Goal: Information Seeking & Learning: Find specific fact

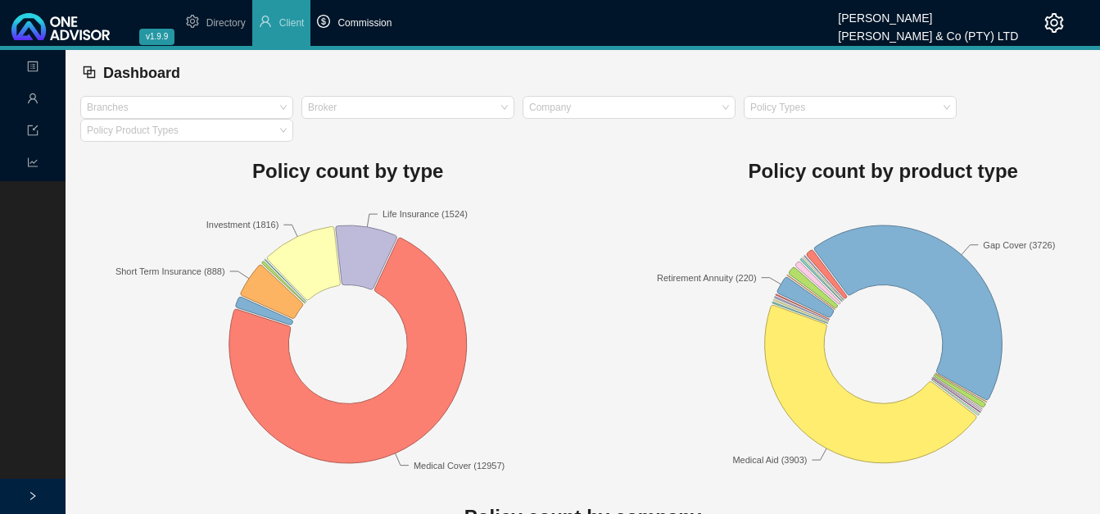
click at [373, 27] on span "Commission" at bounding box center [365, 22] width 54 height 11
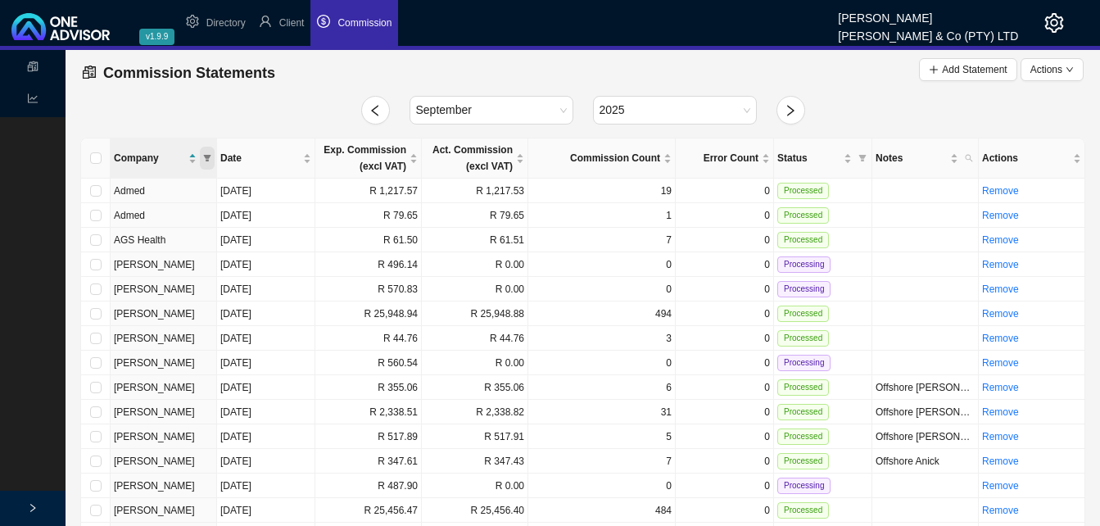
click at [207, 154] on icon "filter" at bounding box center [207, 158] width 8 height 8
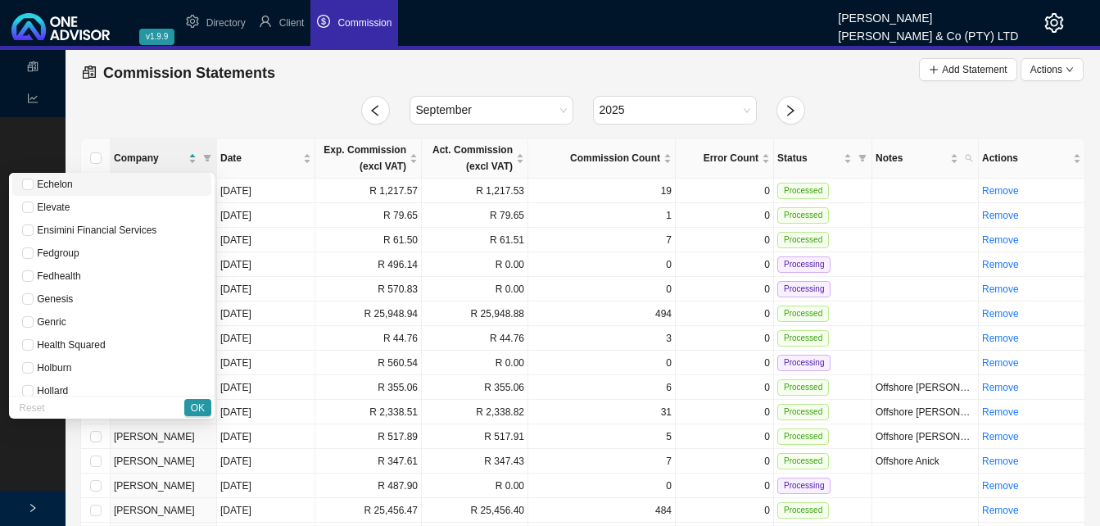
scroll to position [410, 0]
click at [68, 370] on span "Hollard" at bounding box center [51, 374] width 34 height 11
checkbox input "true"
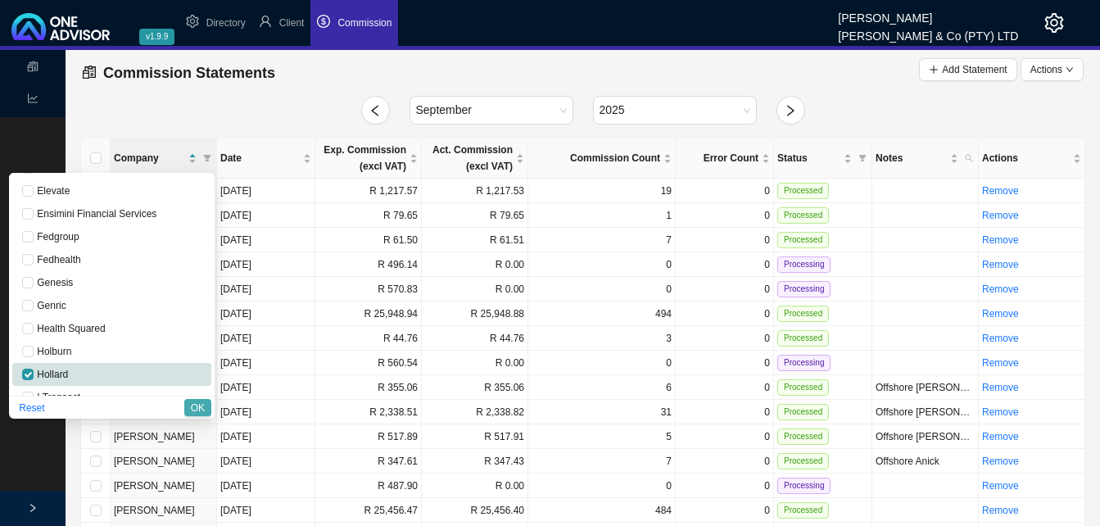
click at [204, 406] on span "OK" at bounding box center [198, 408] width 14 height 16
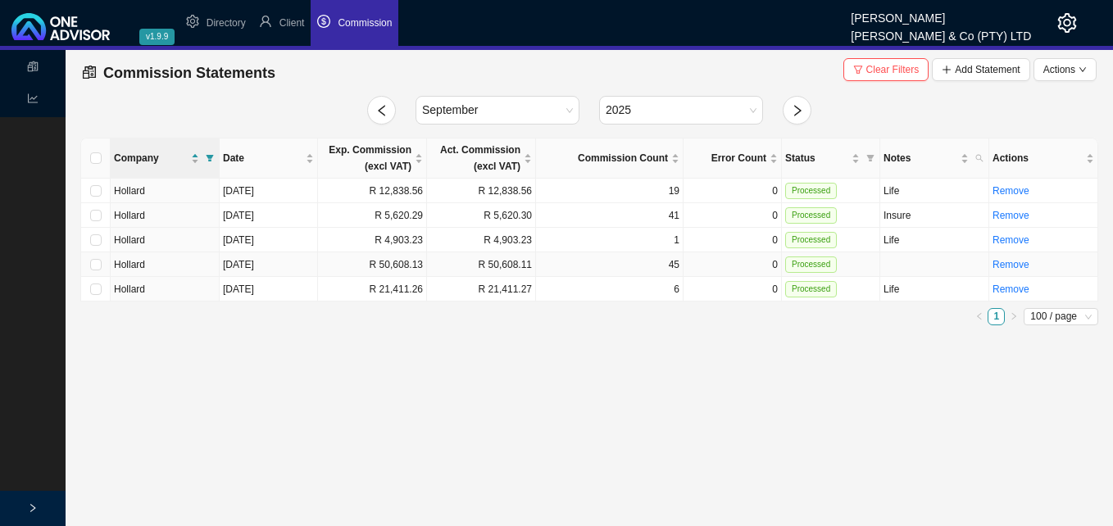
click at [359, 262] on td "R 50,608.13" at bounding box center [372, 264] width 109 height 25
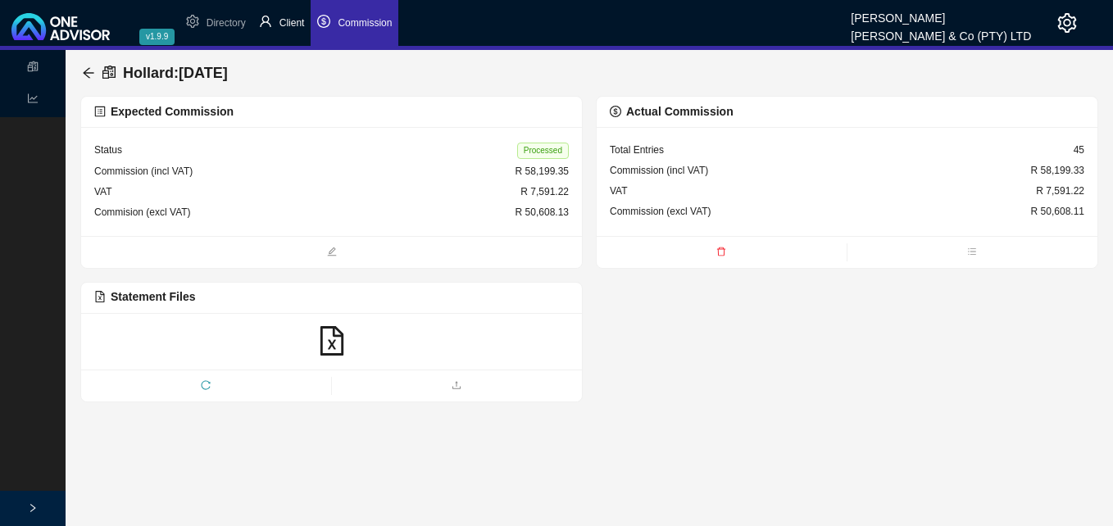
click at [284, 20] on span "Client" at bounding box center [291, 22] width 25 height 11
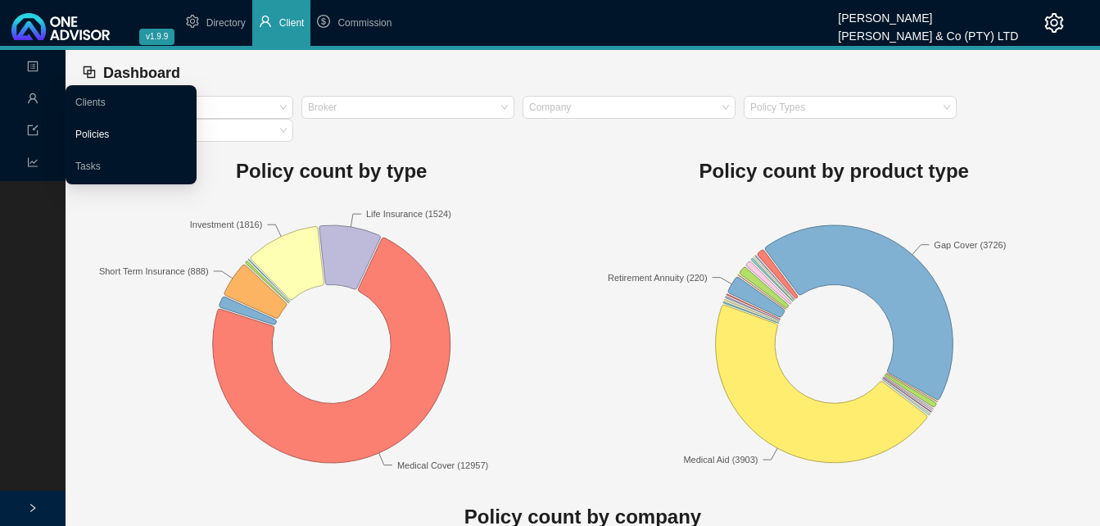
click at [107, 133] on link "Policies" at bounding box center [92, 134] width 34 height 11
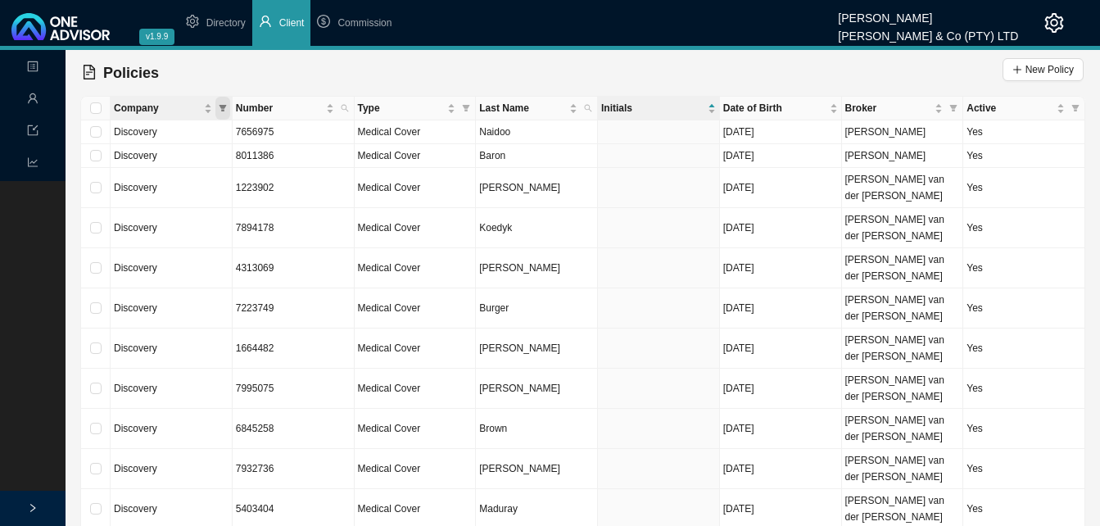
click at [226, 101] on span "Company" at bounding box center [222, 108] width 15 height 23
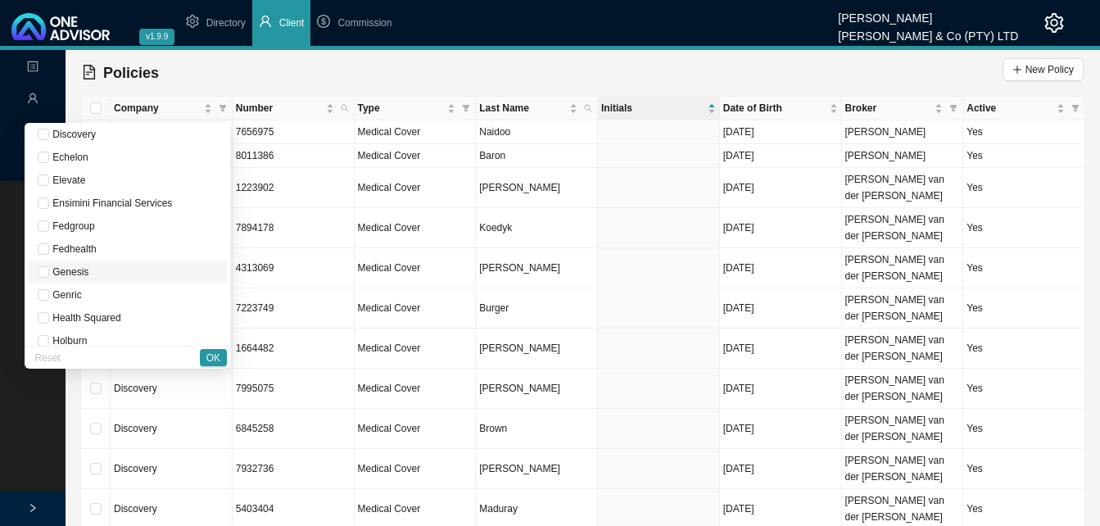
scroll to position [410, 0]
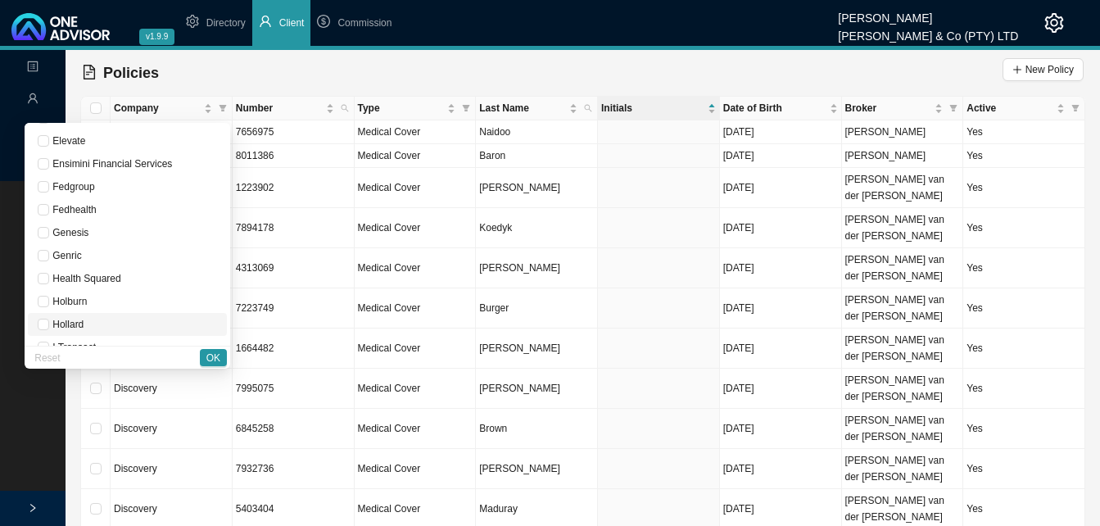
click at [84, 322] on span "Hollard" at bounding box center [66, 324] width 34 height 11
checkbox input "true"
click at [208, 355] on span "OK" at bounding box center [213, 358] width 14 height 16
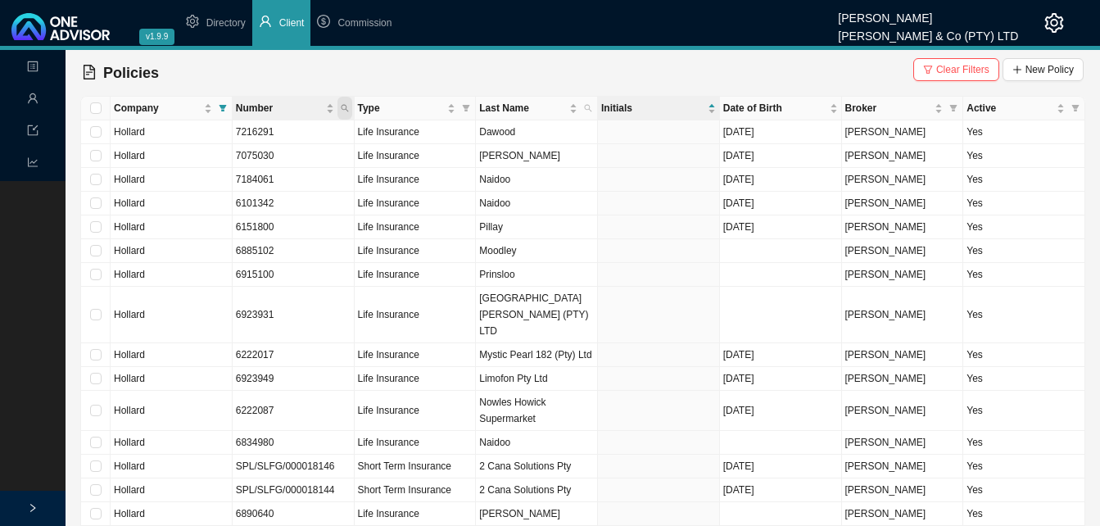
click at [346, 110] on icon "search" at bounding box center [344, 108] width 7 height 7
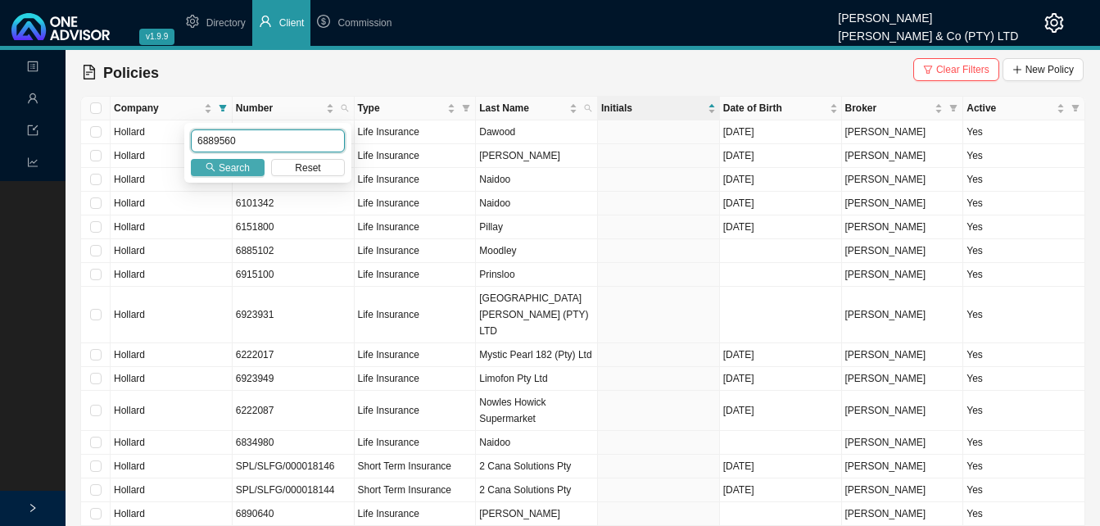
type input "6889560"
click at [223, 166] on span "Search" at bounding box center [234, 168] width 31 height 16
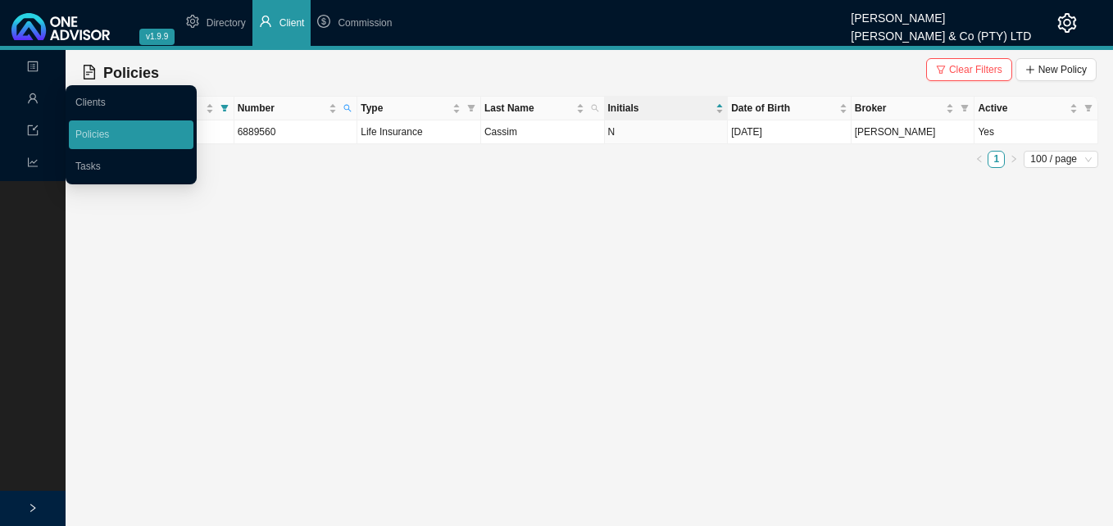
click at [94, 100] on link "Clients" at bounding box center [90, 102] width 30 height 11
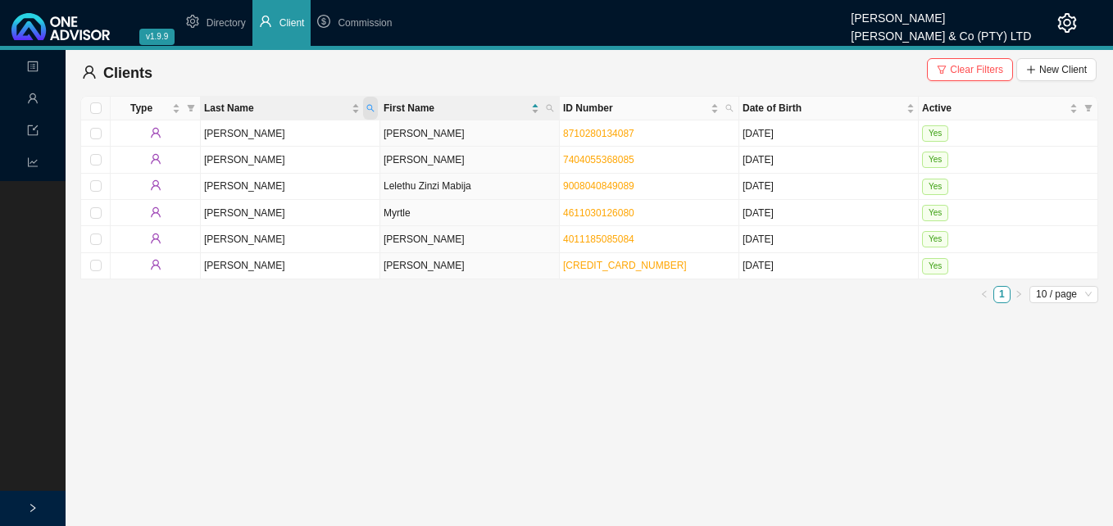
click at [363, 104] on span "Last Name" at bounding box center [370, 108] width 15 height 23
click at [318, 206] on td "[PERSON_NAME]" at bounding box center [290, 213] width 179 height 26
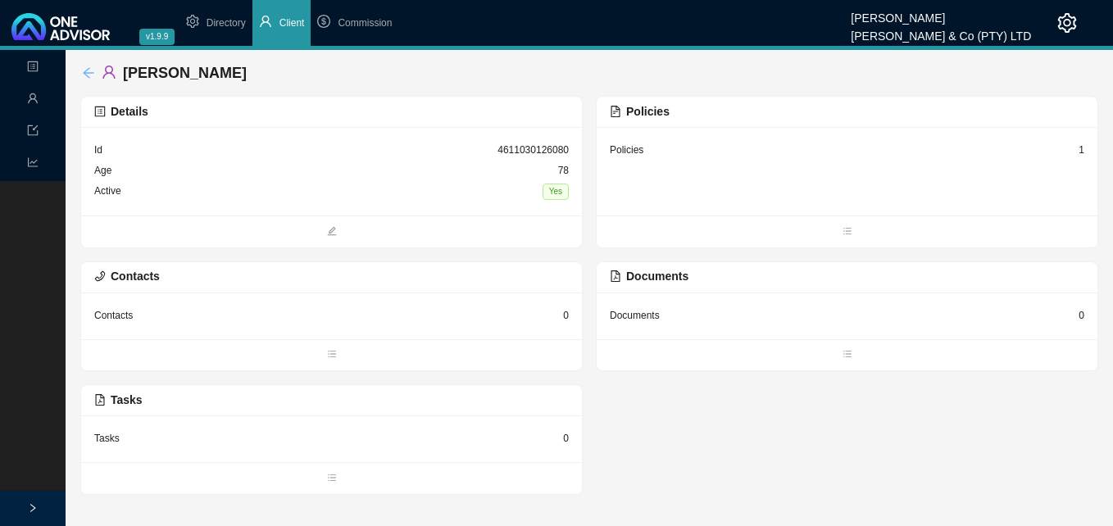
click at [93, 69] on icon "arrow-left" at bounding box center [88, 72] width 13 height 13
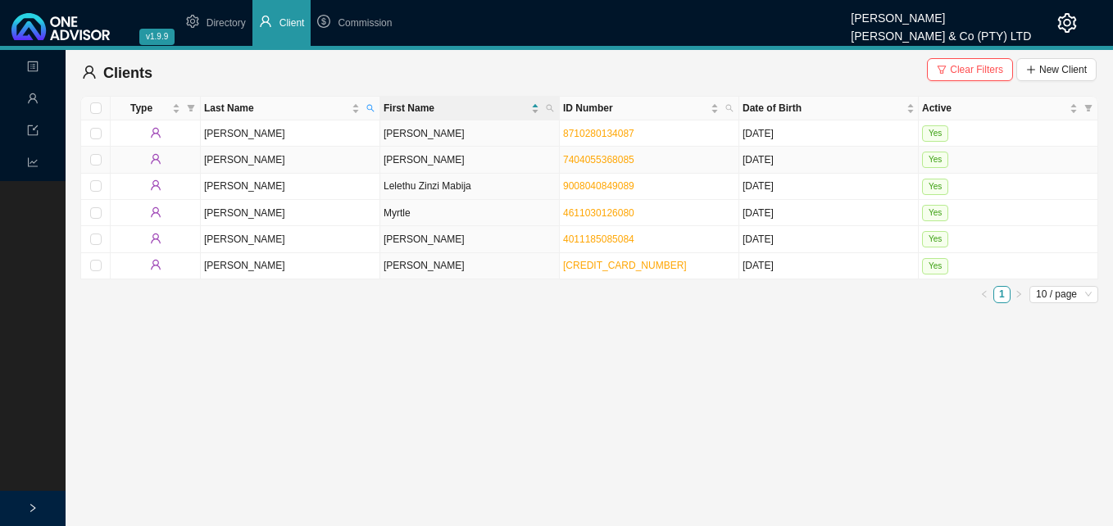
click at [399, 164] on td "[PERSON_NAME]" at bounding box center [469, 160] width 179 height 26
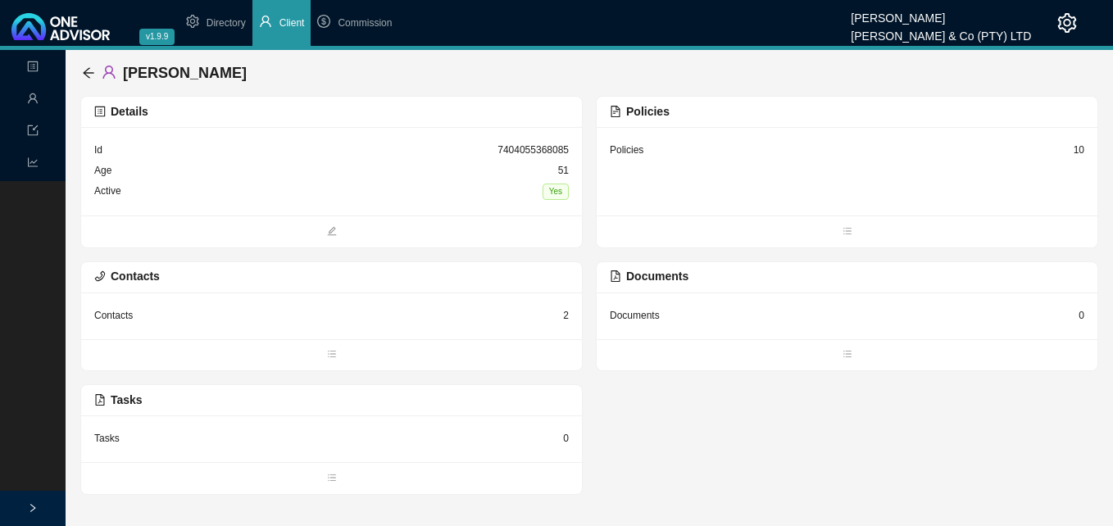
click at [1083, 152] on div "10" at bounding box center [1078, 150] width 11 height 16
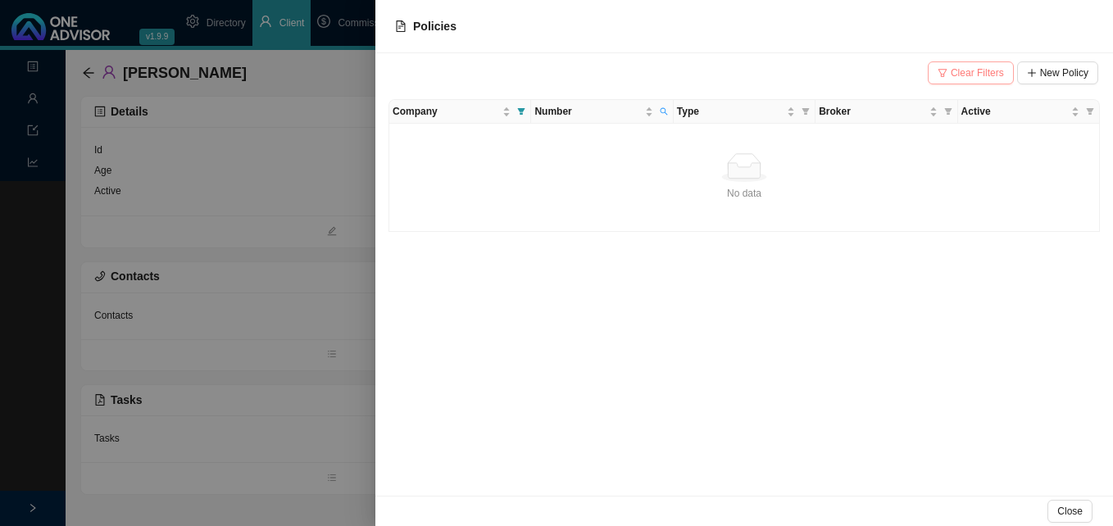
click at [978, 79] on span "Clear Filters" at bounding box center [976, 73] width 53 height 16
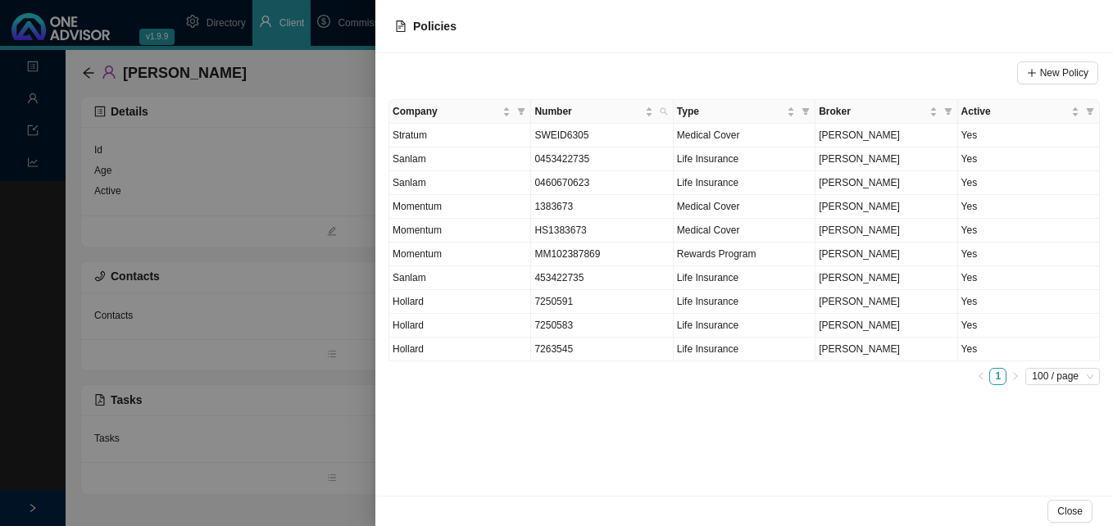
click at [348, 289] on div at bounding box center [556, 263] width 1113 height 526
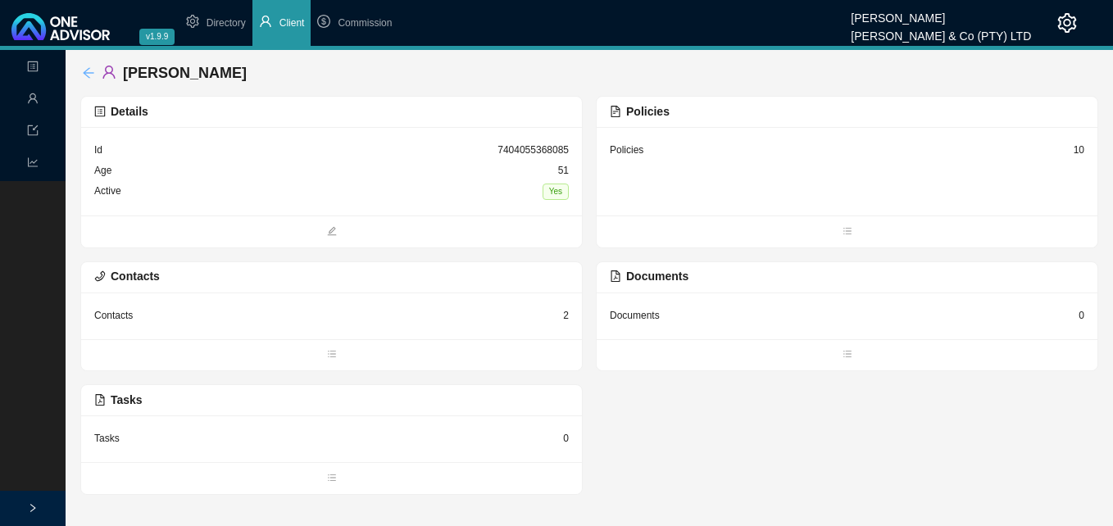
click at [93, 67] on icon "arrow-left" at bounding box center [88, 72] width 13 height 13
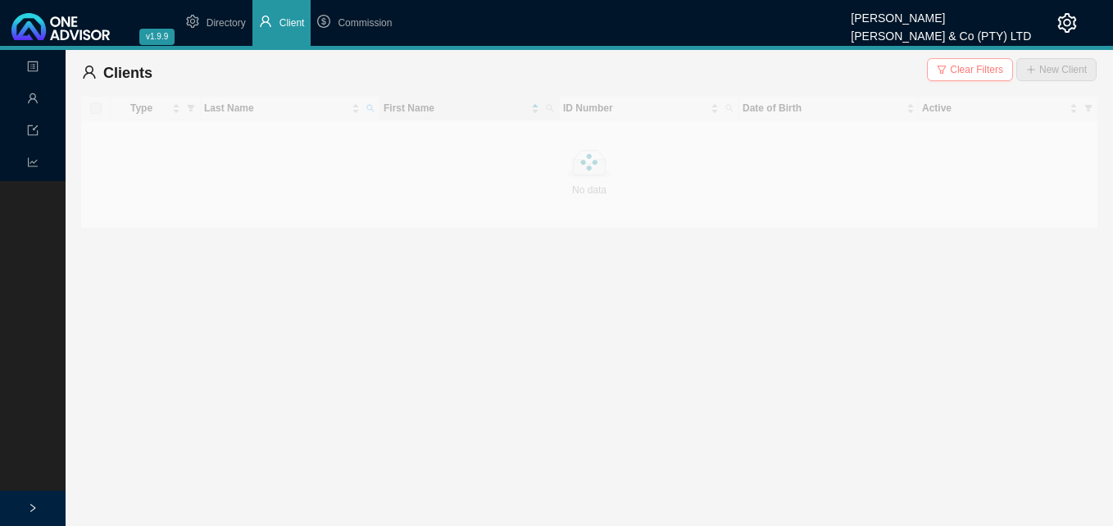
click at [982, 71] on span "Clear Filters" at bounding box center [976, 69] width 53 height 16
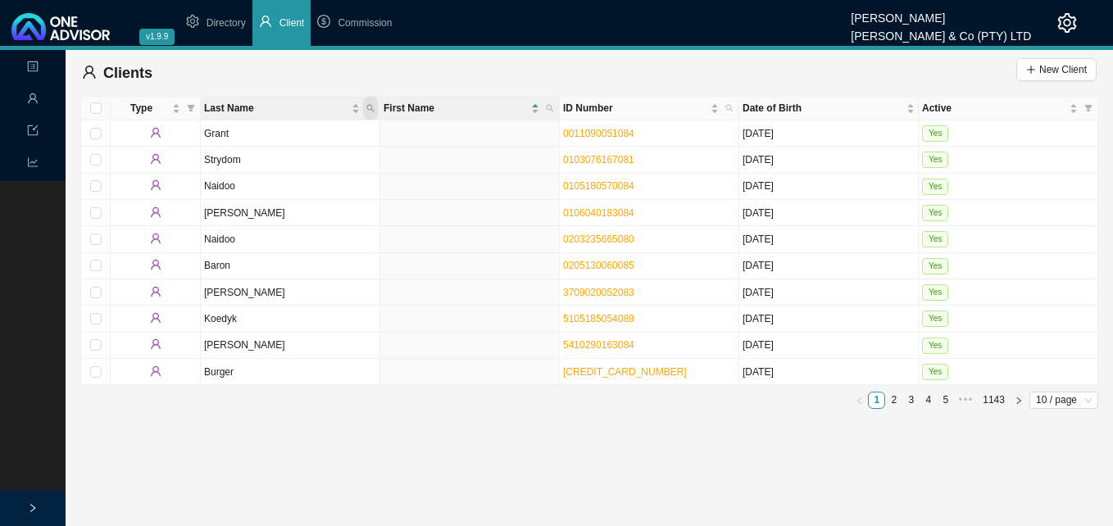
click at [374, 105] on icon "search" at bounding box center [370, 108] width 8 height 8
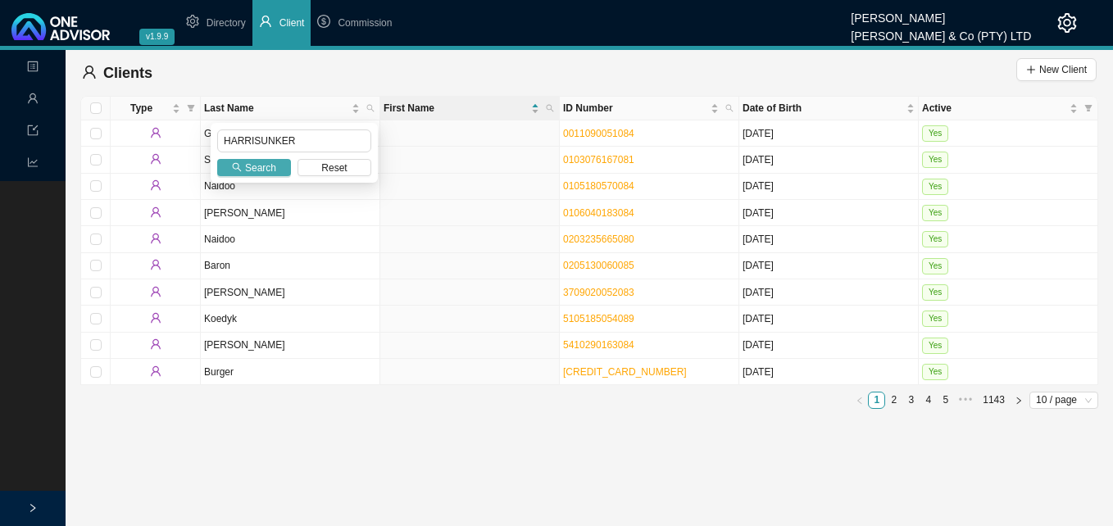
type input "HARRISUNKER"
click at [261, 168] on span "Search" at bounding box center [260, 168] width 31 height 16
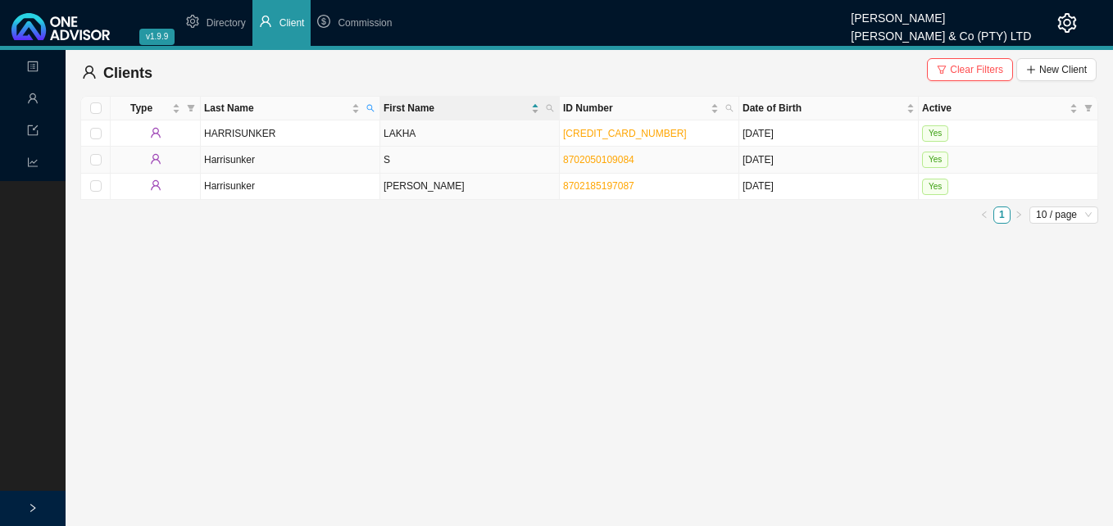
click at [473, 170] on td "S" at bounding box center [469, 160] width 179 height 26
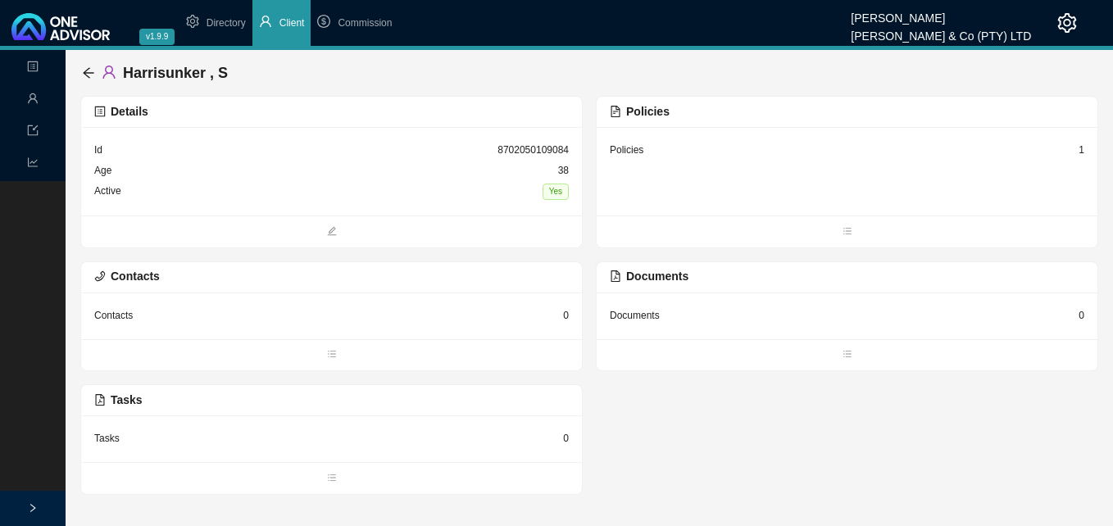
click at [1082, 150] on div "1" at bounding box center [1081, 150] width 6 height 16
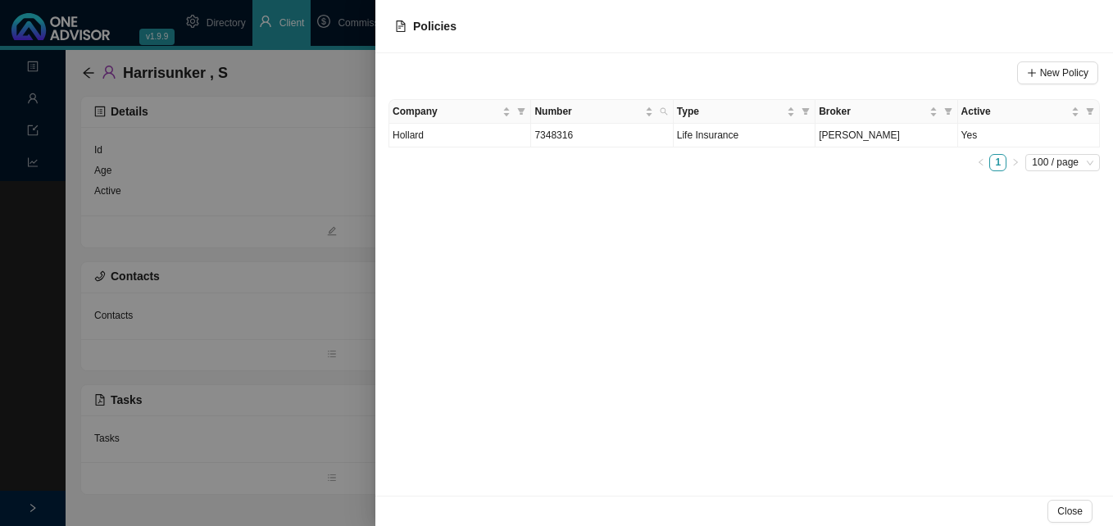
click at [257, 224] on div at bounding box center [556, 263] width 1113 height 526
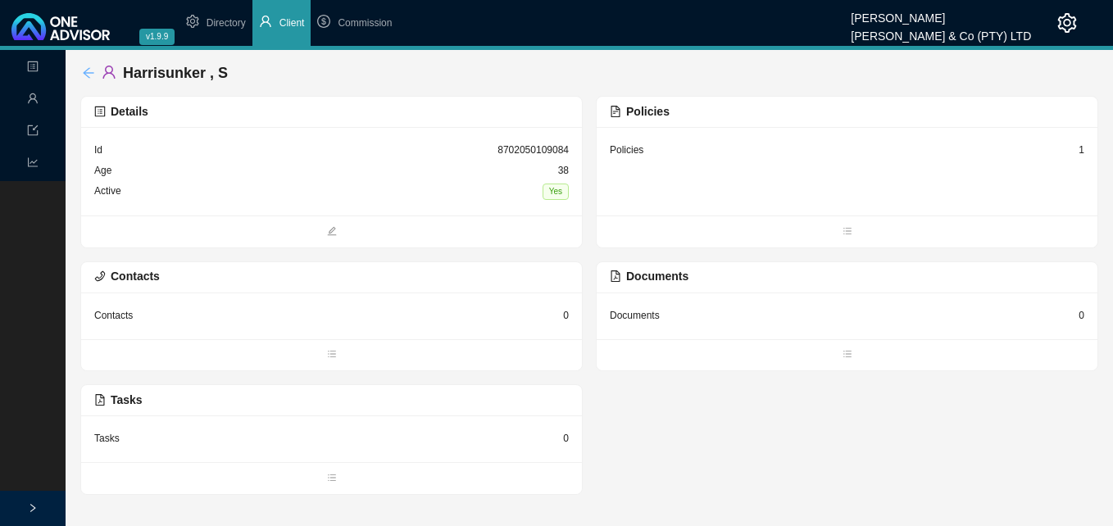
click at [84, 70] on icon "arrow-left" at bounding box center [88, 72] width 13 height 13
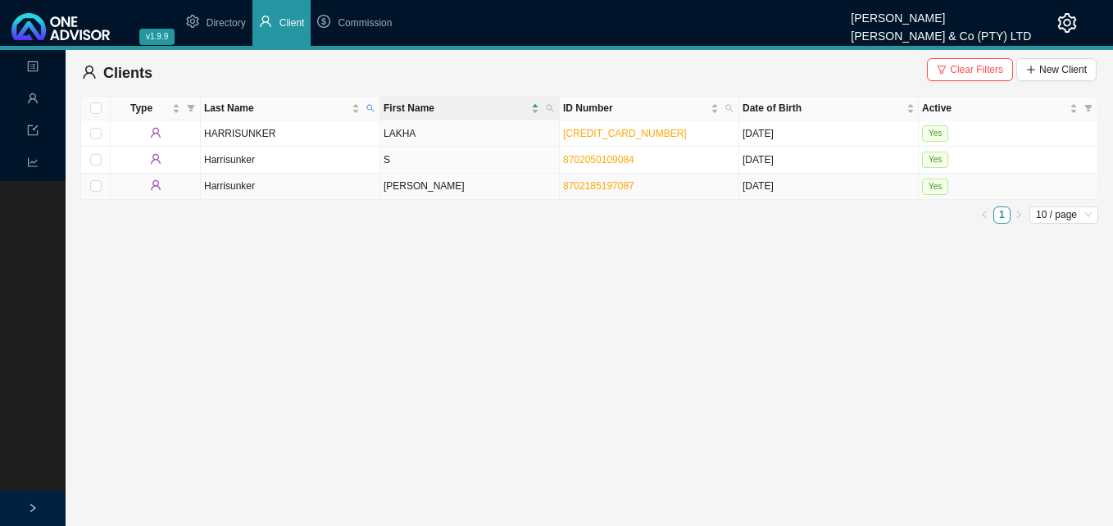
click at [450, 193] on td "[PERSON_NAME]" at bounding box center [469, 187] width 179 height 26
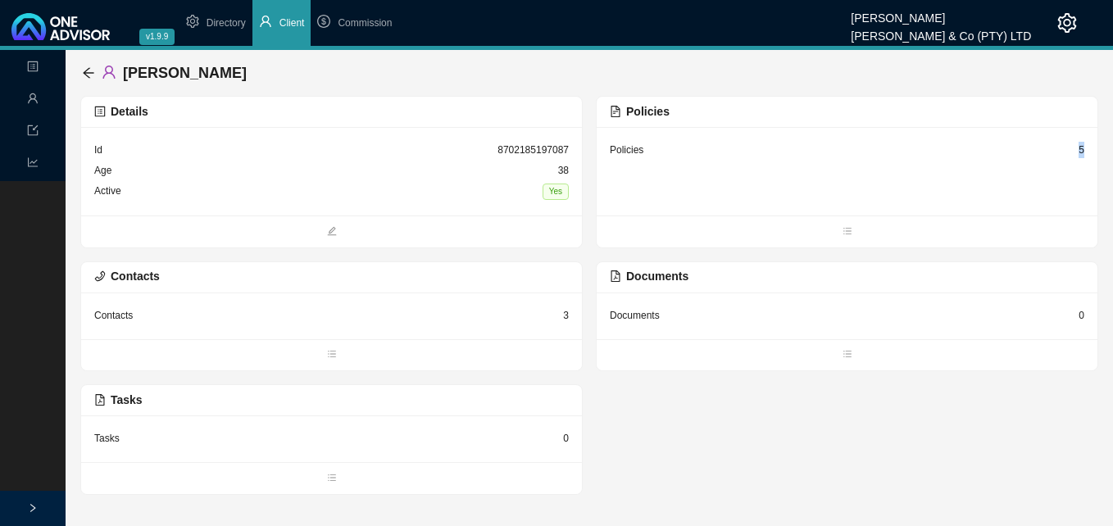
click at [1081, 146] on div "5" at bounding box center [1081, 150] width 6 height 16
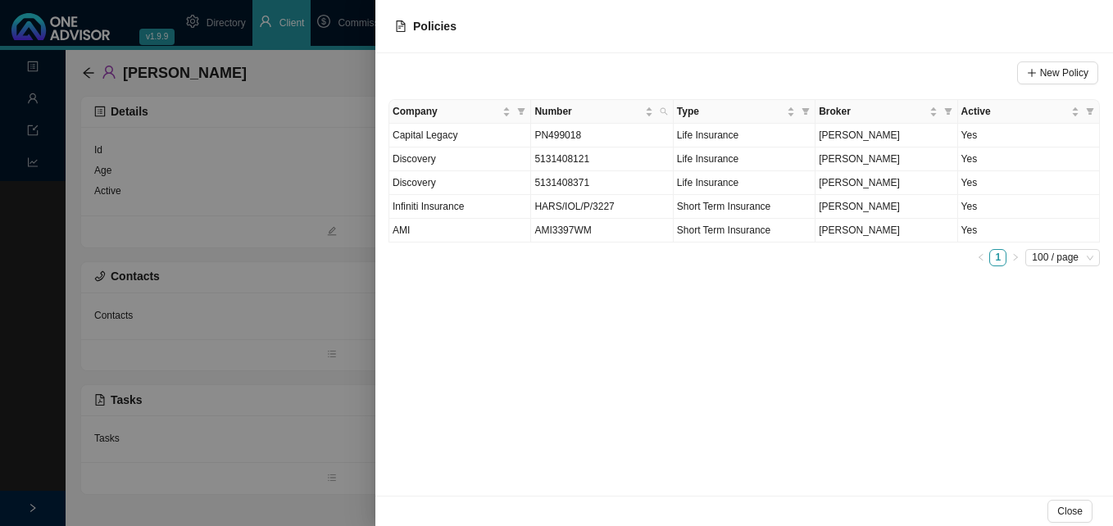
click at [278, 300] on div at bounding box center [556, 263] width 1113 height 526
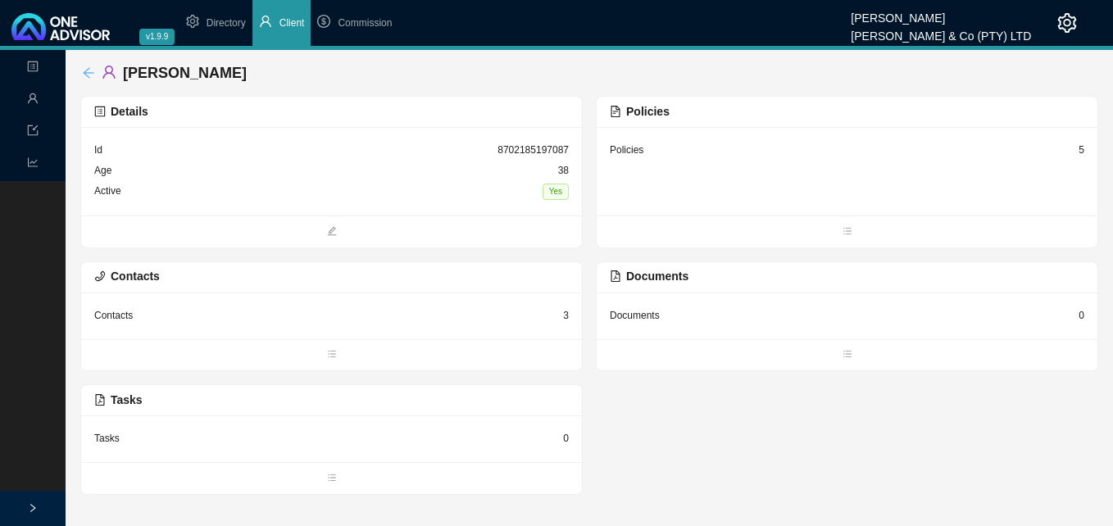
click at [93, 75] on icon "arrow-left" at bounding box center [88, 72] width 13 height 13
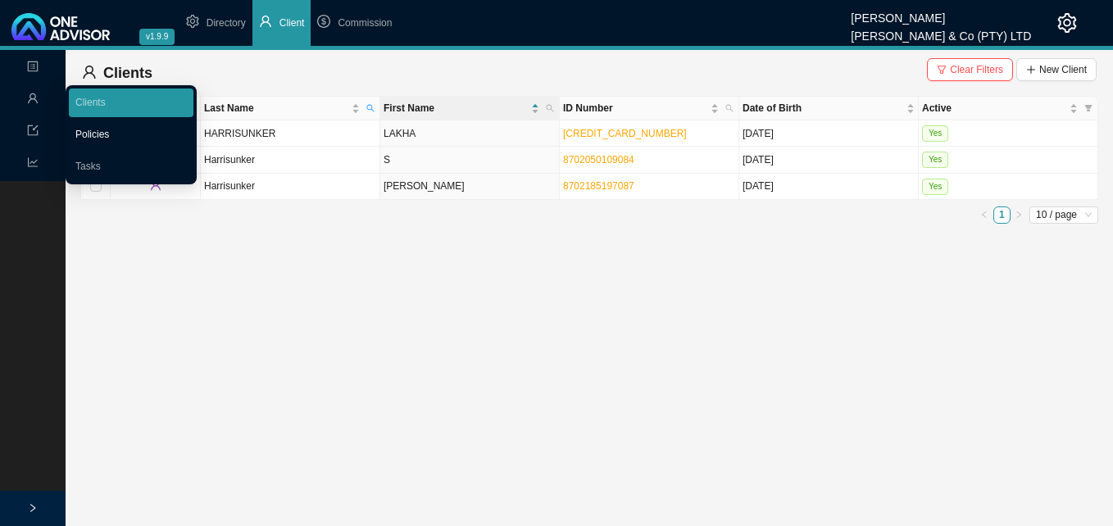
click at [87, 129] on link "Policies" at bounding box center [92, 134] width 34 height 11
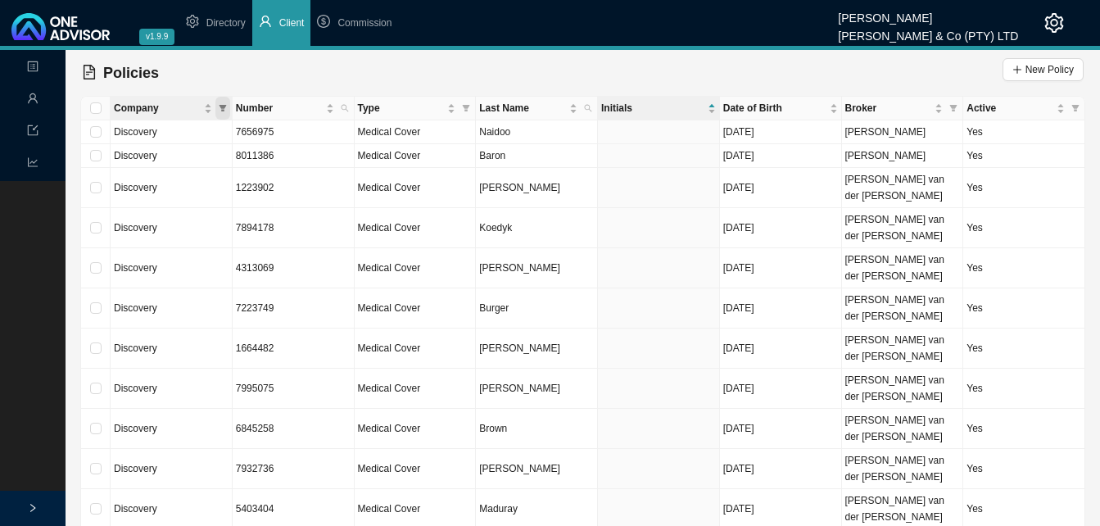
click at [224, 113] on span "Company" at bounding box center [222, 108] width 15 height 23
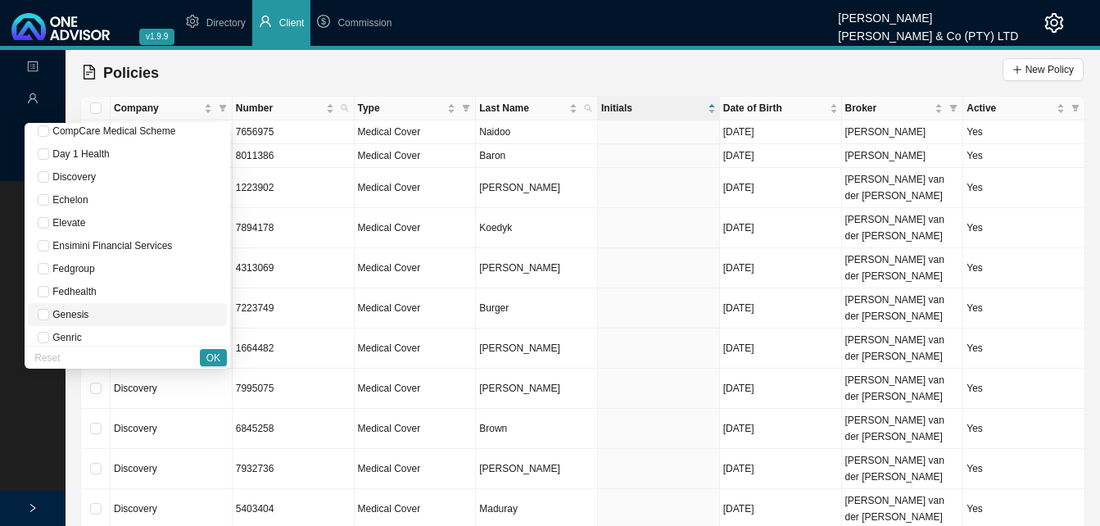
scroll to position [410, 0]
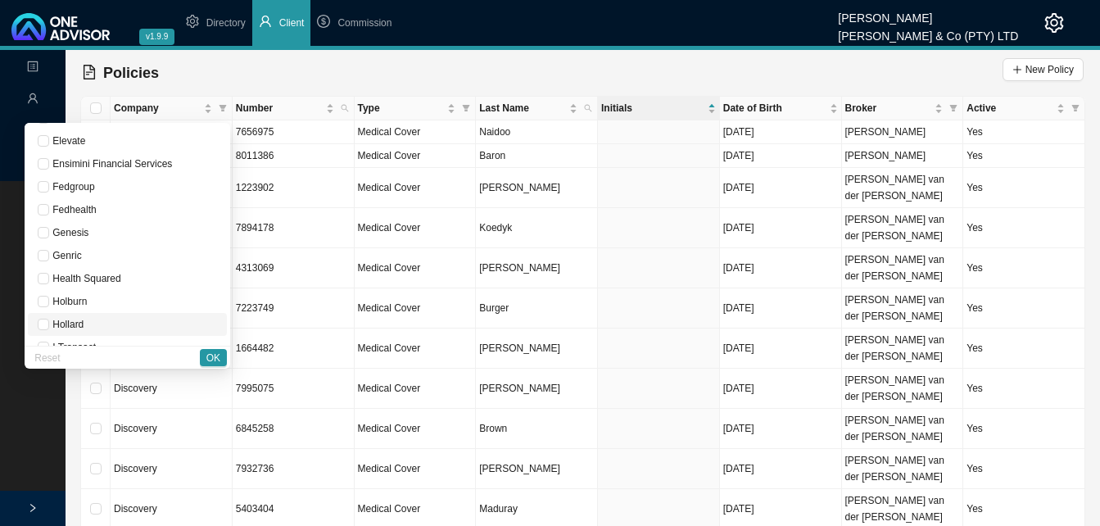
click at [84, 320] on span "Hollard" at bounding box center [66, 324] width 34 height 11
checkbox input "true"
click at [214, 356] on span "OK" at bounding box center [213, 358] width 14 height 16
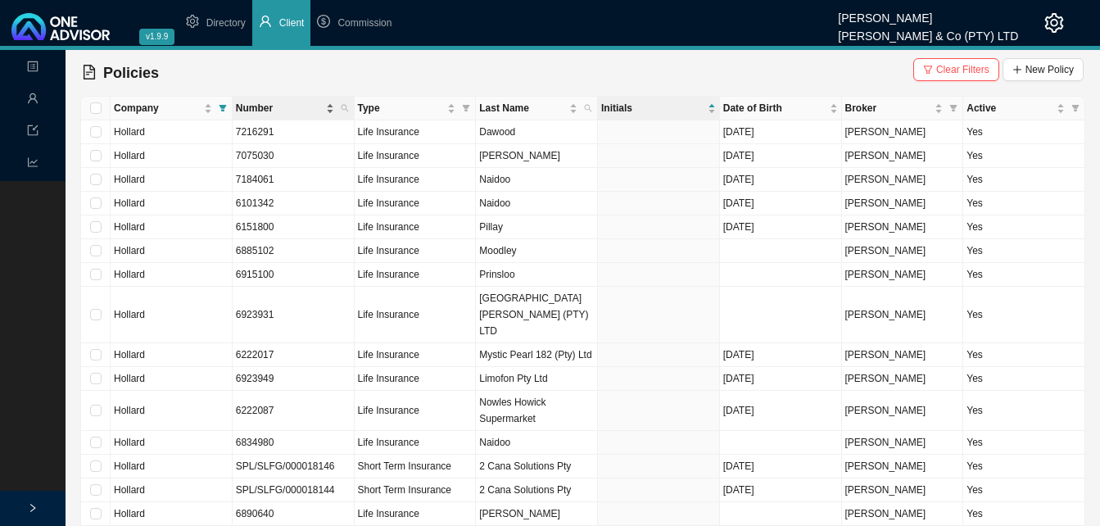
click at [326, 109] on div "Number" at bounding box center [285, 108] width 98 height 16
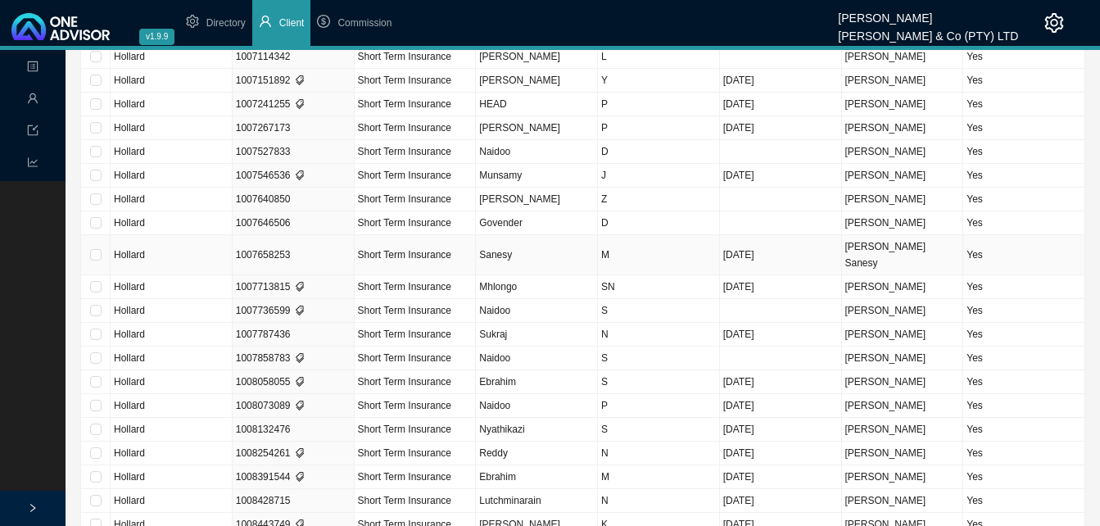
scroll to position [0, 0]
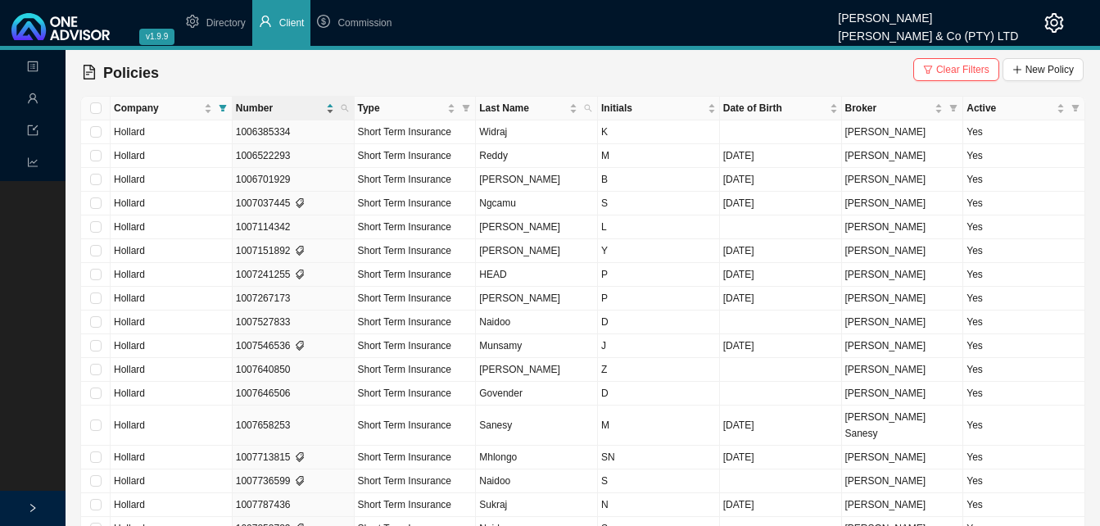
click at [329, 103] on div "Number" at bounding box center [285, 108] width 98 height 16
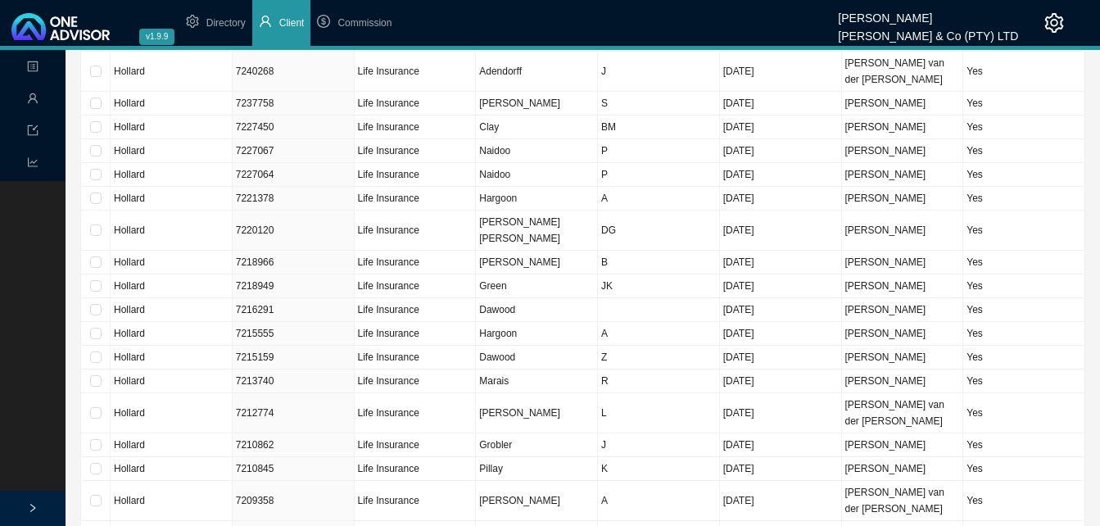
scroll to position [2001, 0]
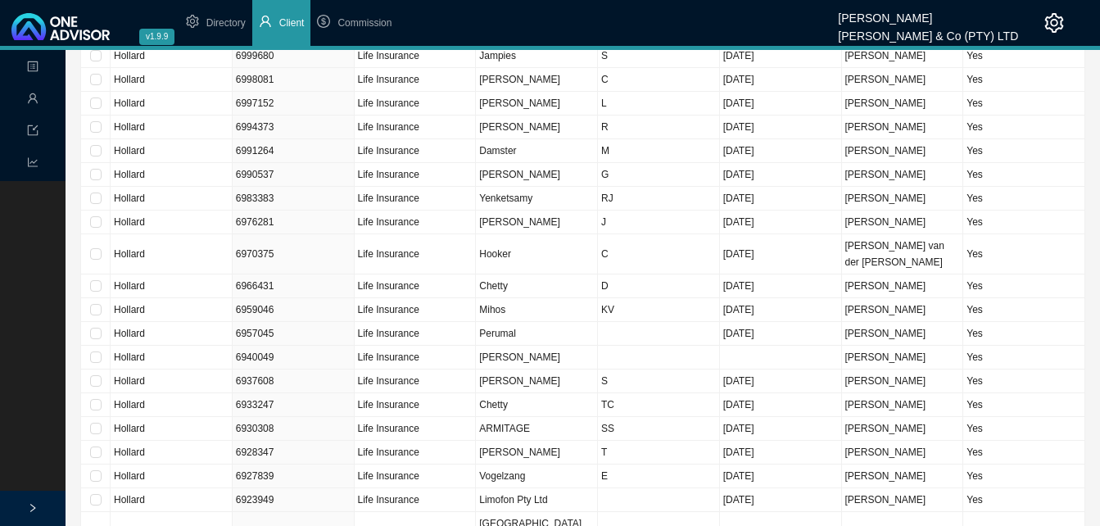
scroll to position [1966, 0]
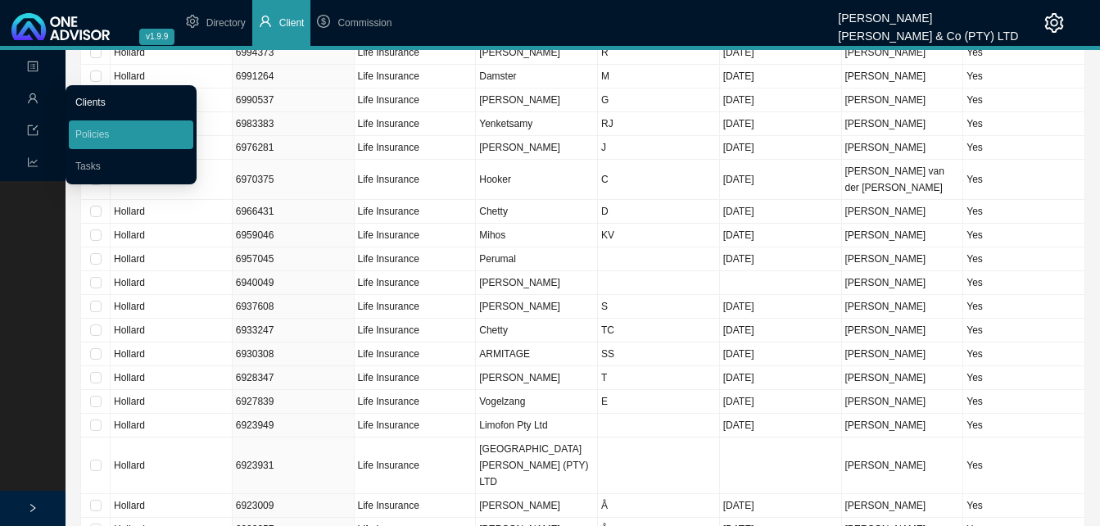
click at [105, 97] on link "Clients" at bounding box center [90, 102] width 30 height 11
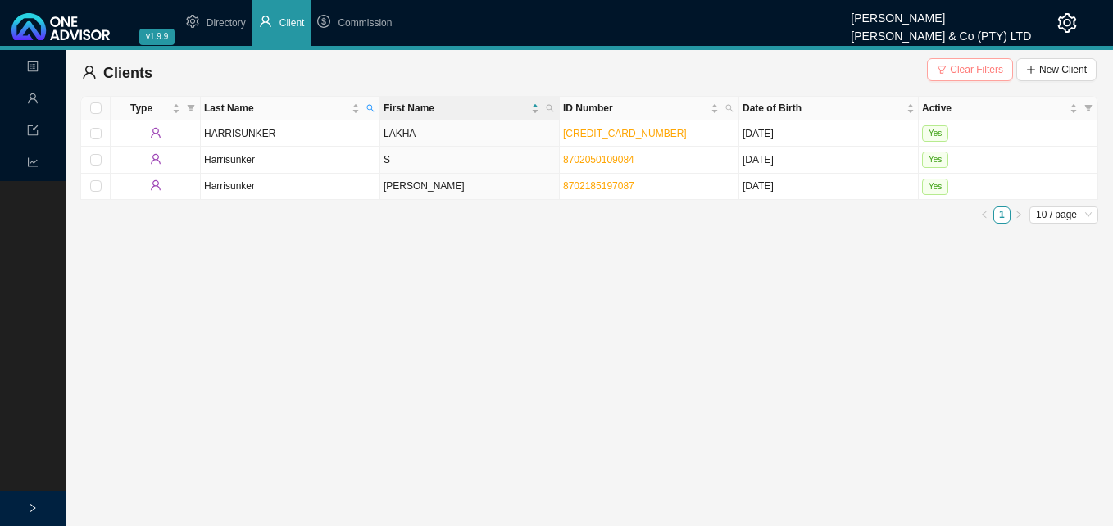
click at [973, 66] on span "Clear Filters" at bounding box center [976, 69] width 53 height 16
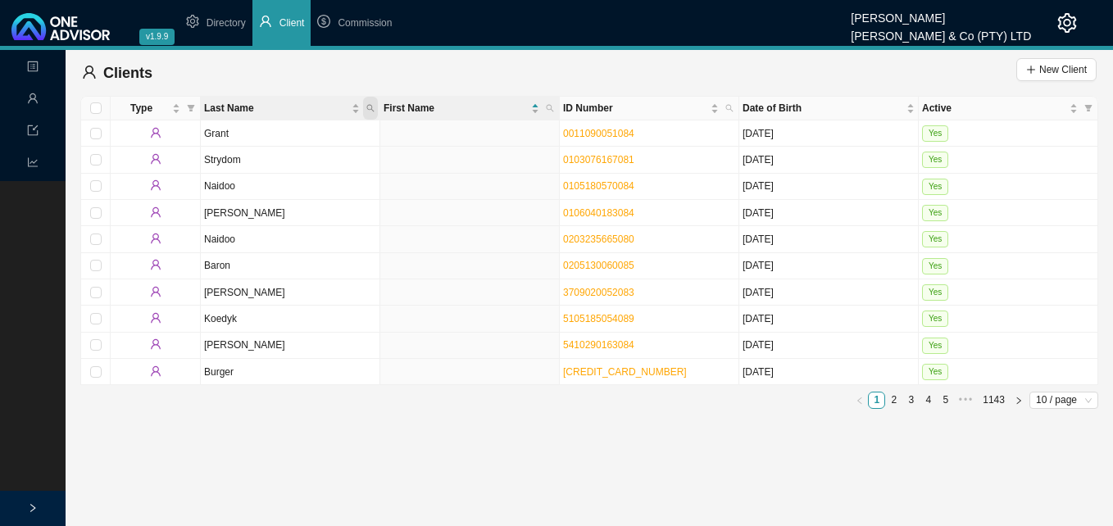
click at [373, 109] on icon "search" at bounding box center [370, 108] width 8 height 8
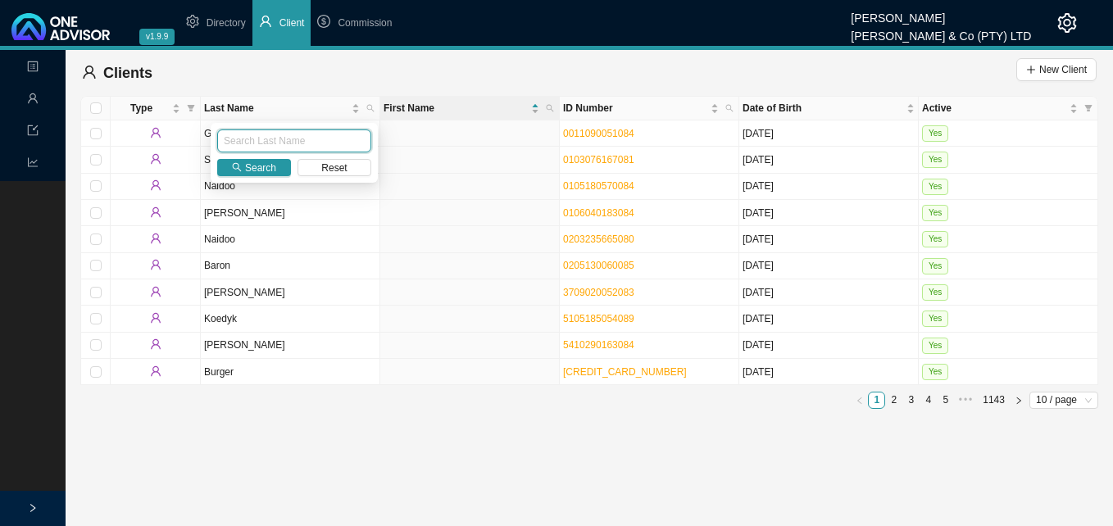
click at [324, 137] on input "text" at bounding box center [294, 140] width 154 height 23
type input "donnell"
click at [263, 166] on span "Search" at bounding box center [260, 168] width 31 height 16
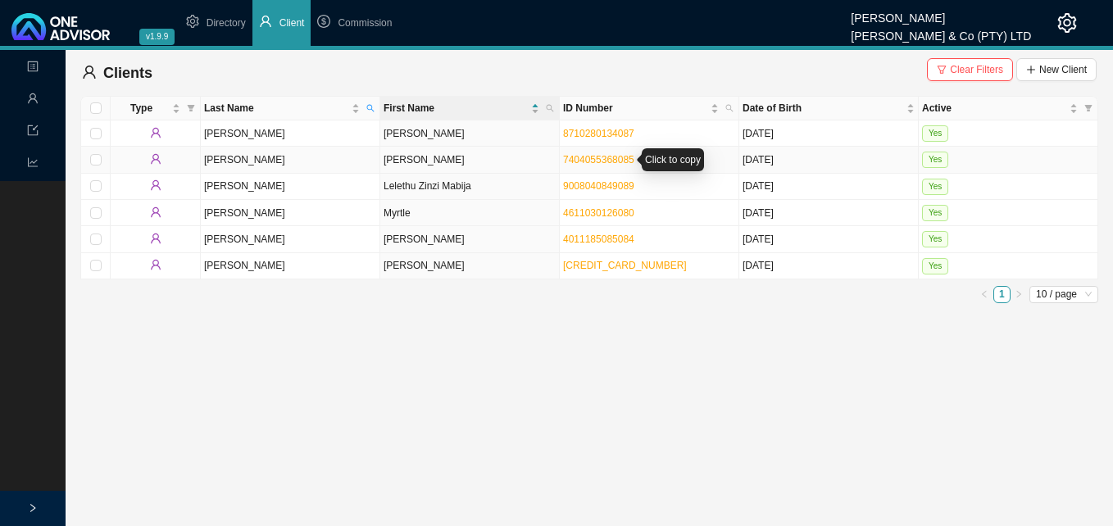
click at [631, 157] on link "7404055368085" at bounding box center [598, 159] width 71 height 11
click at [451, 153] on td "[PERSON_NAME]" at bounding box center [469, 160] width 179 height 26
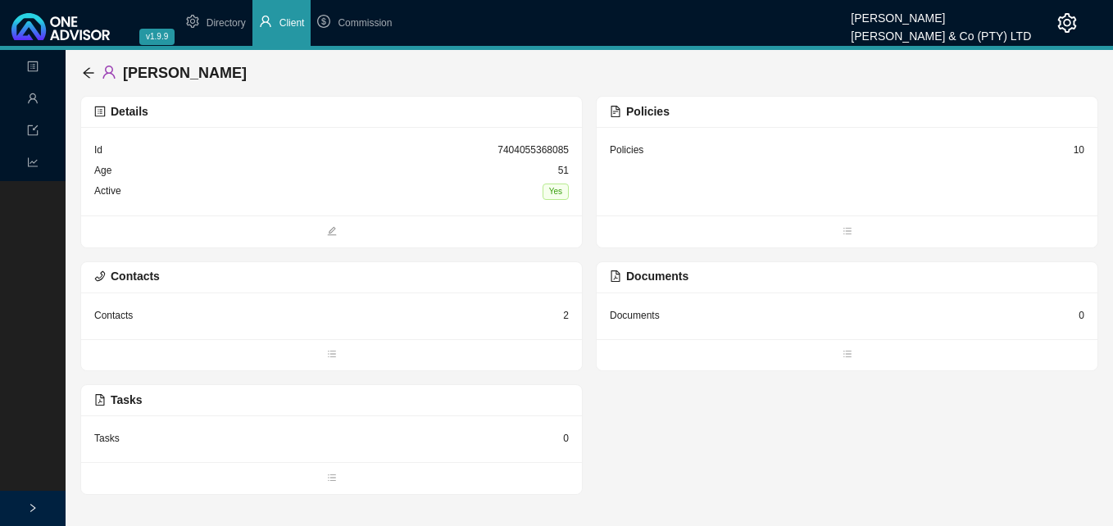
click at [1076, 149] on div "10" at bounding box center [1078, 150] width 11 height 16
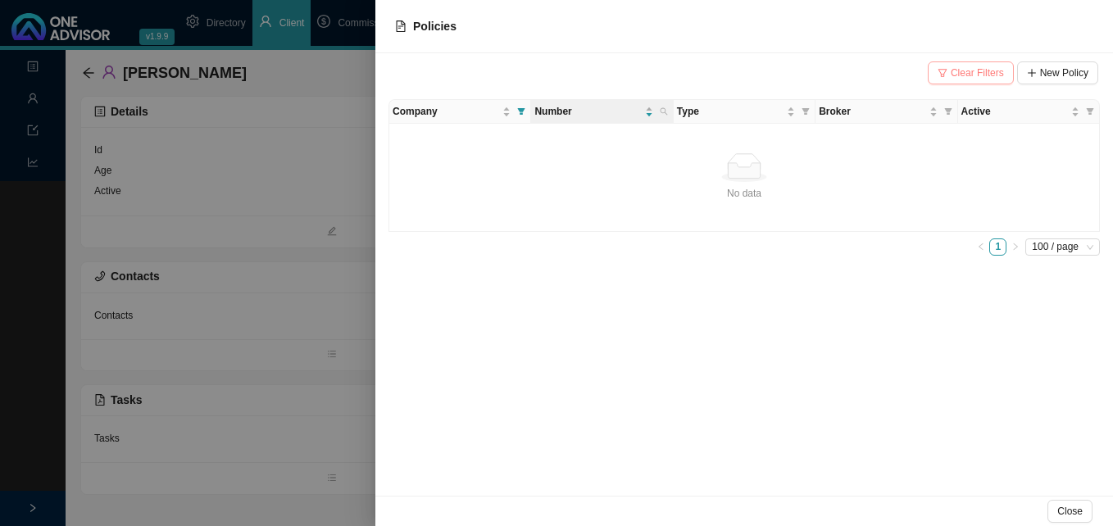
click at [982, 81] on button "Clear Filters" at bounding box center [970, 72] width 86 height 23
click at [288, 265] on div at bounding box center [556, 263] width 1113 height 526
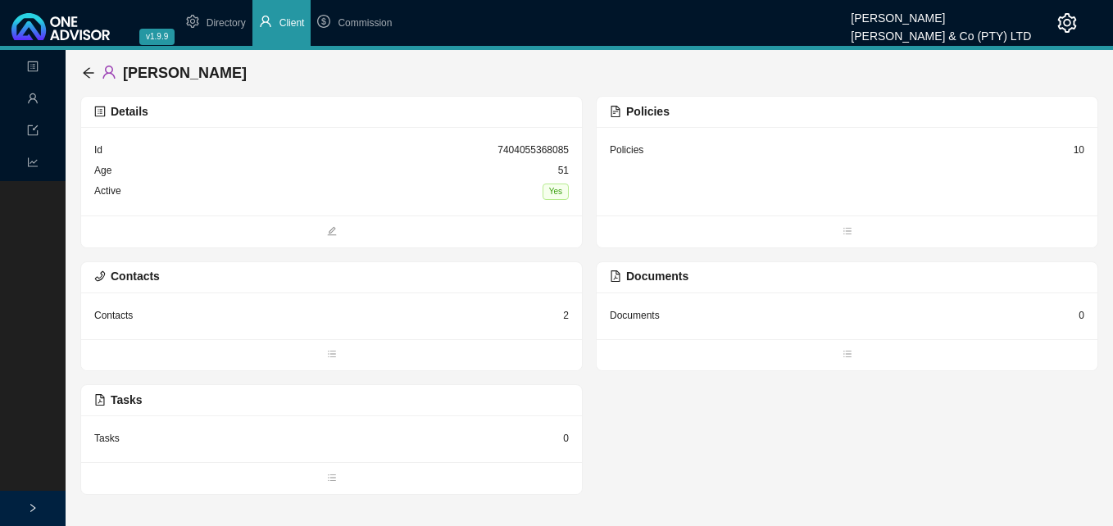
click at [1081, 150] on div "10" at bounding box center [1078, 150] width 11 height 16
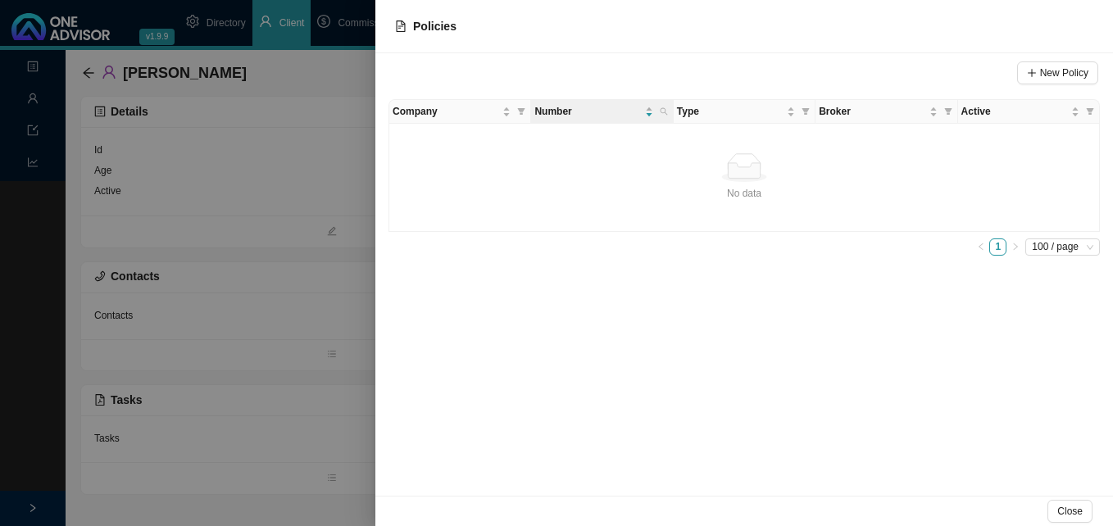
click at [289, 206] on div at bounding box center [556, 263] width 1113 height 526
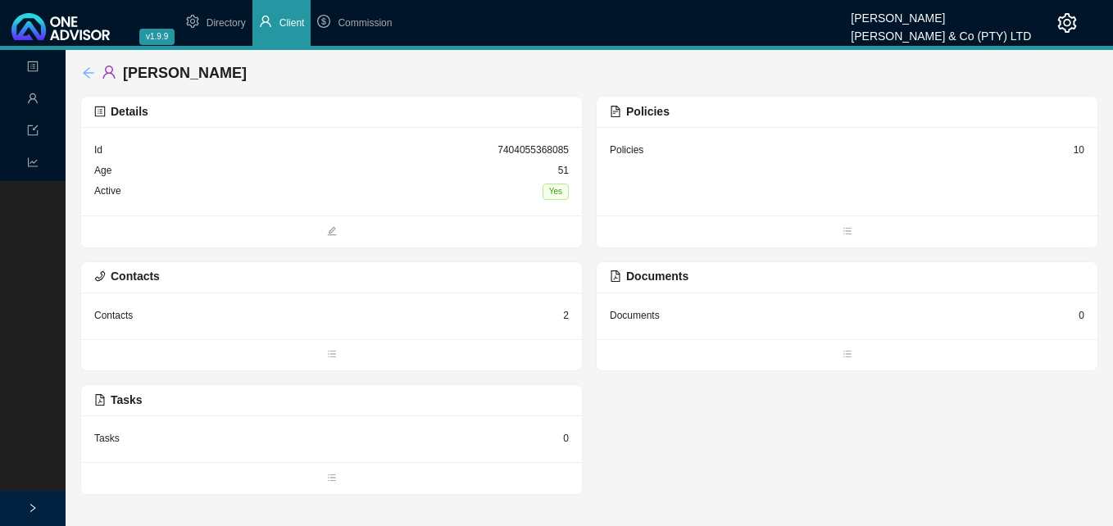
click at [85, 69] on icon "arrow-left" at bounding box center [88, 72] width 13 height 13
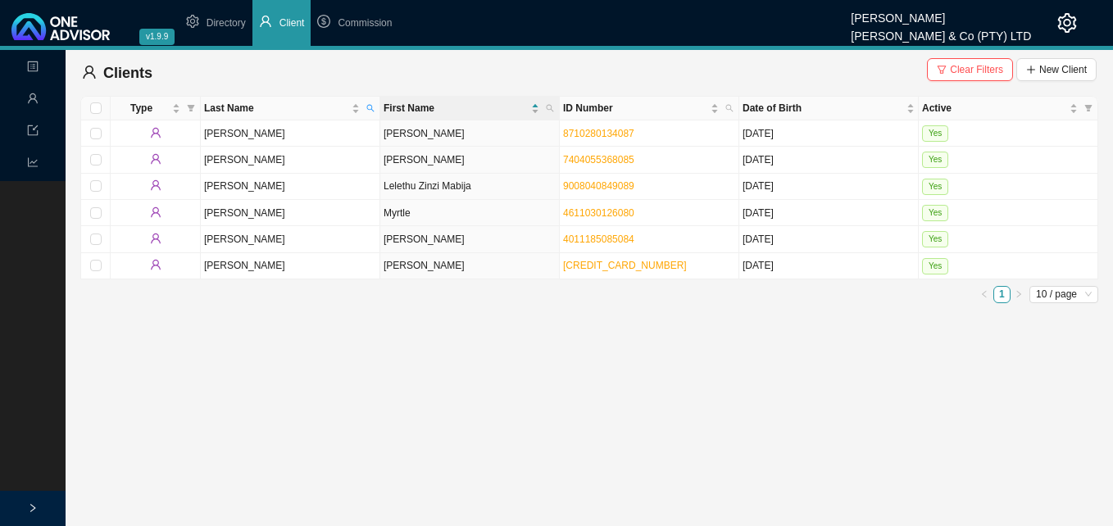
click at [403, 327] on main "Landing Management Data Reports Clients Clear Filters New Client Type Last Name…" at bounding box center [556, 288] width 1113 height 476
